Goal: Go to known website: Access a specific website the user already knows

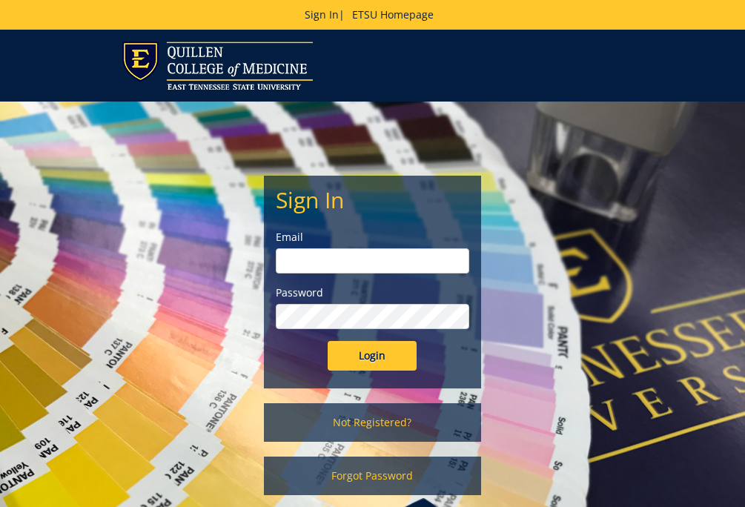
type input "[EMAIL_ADDRESS][DOMAIN_NAME]"
click at [373, 362] on input "Login" at bounding box center [372, 356] width 89 height 30
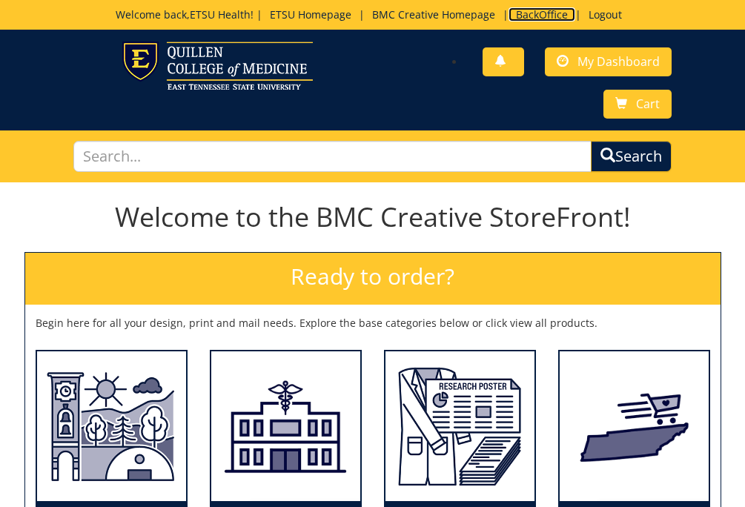
click at [542, 18] on link "BackOffice" at bounding box center [542, 14] width 67 height 14
